Goal: Navigation & Orientation: Find specific page/section

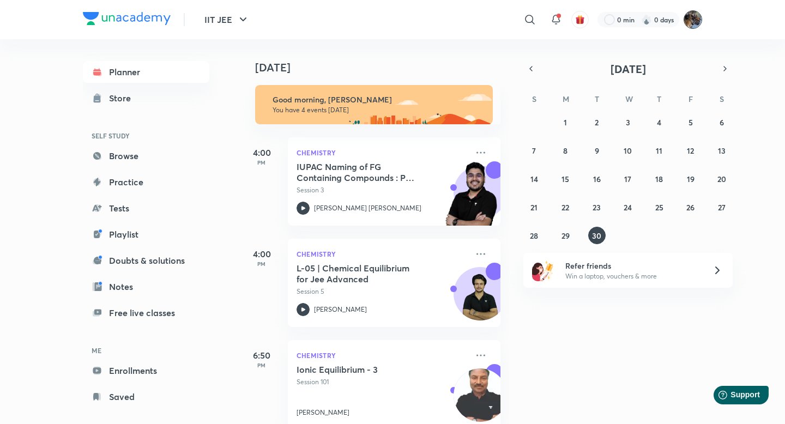
click at [694, 18] on img at bounding box center [693, 19] width 19 height 19
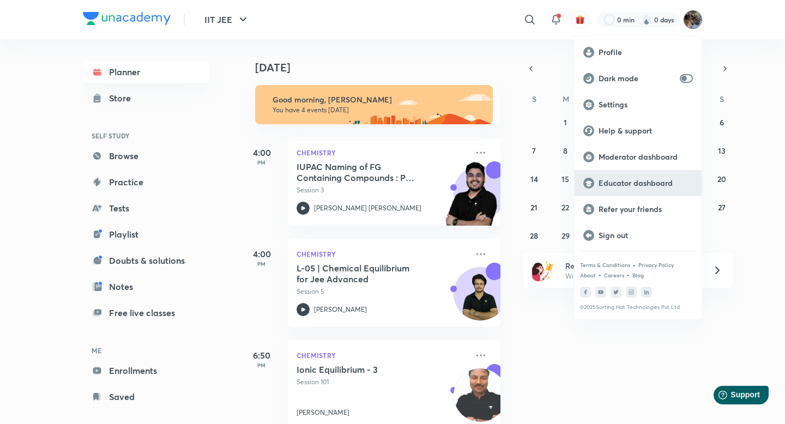
click at [615, 193] on div "Educator dashboard" at bounding box center [638, 183] width 127 height 26
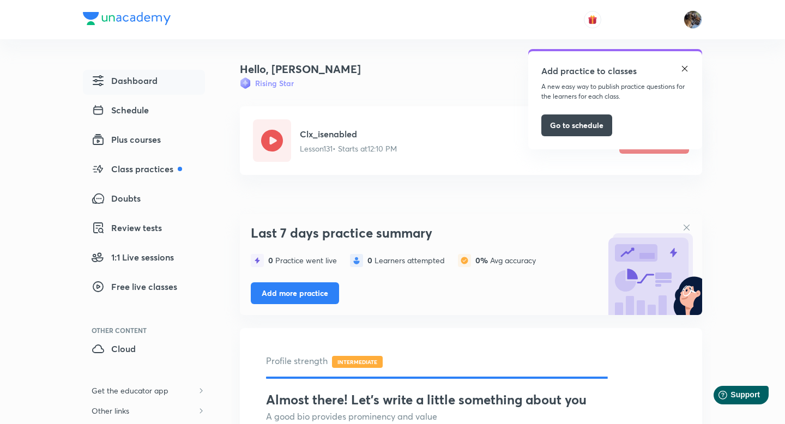
click at [689, 69] on img at bounding box center [685, 68] width 9 height 9
